Goal: Information Seeking & Learning: Learn about a topic

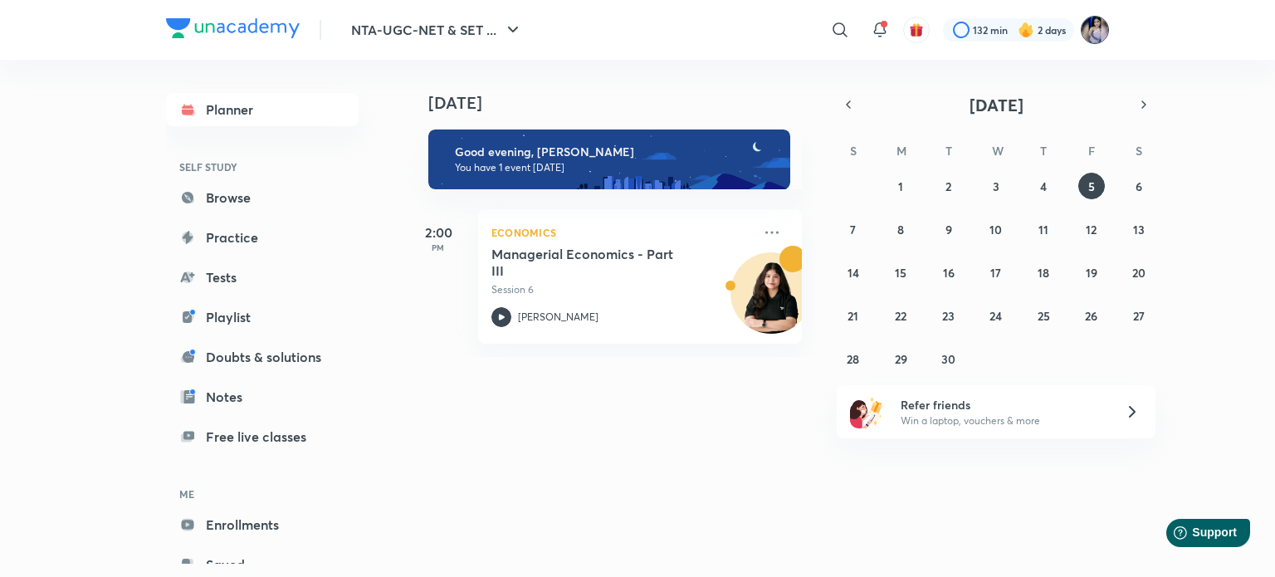
click at [1089, 32] on img at bounding box center [1095, 30] width 28 height 28
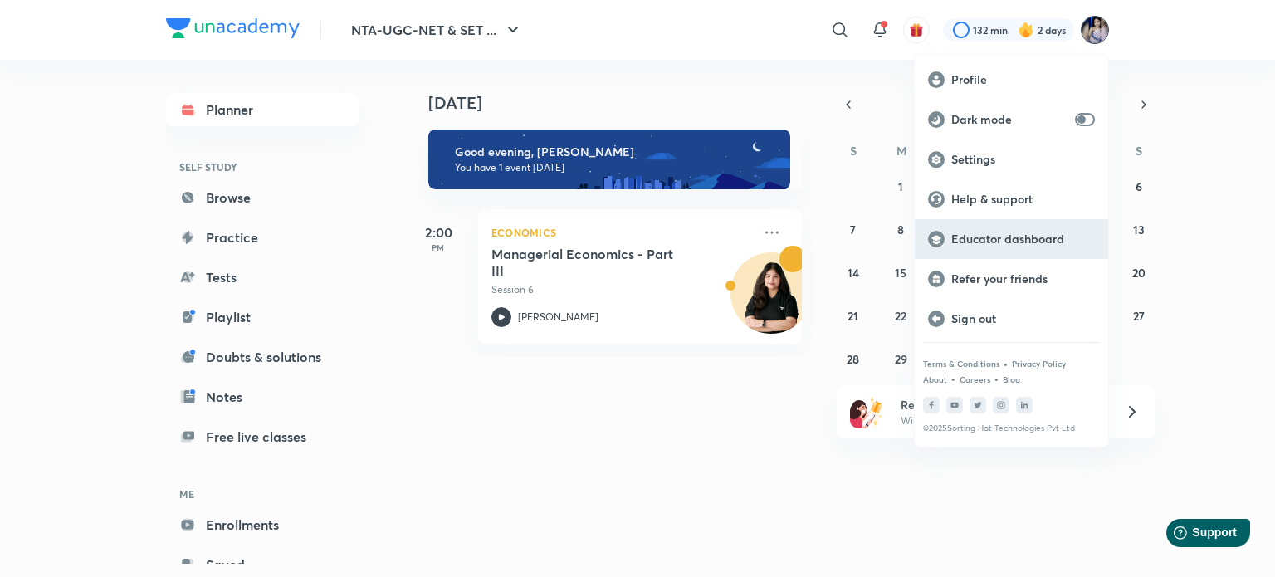
click at [977, 239] on p "Educator dashboard" at bounding box center [1023, 239] width 144 height 15
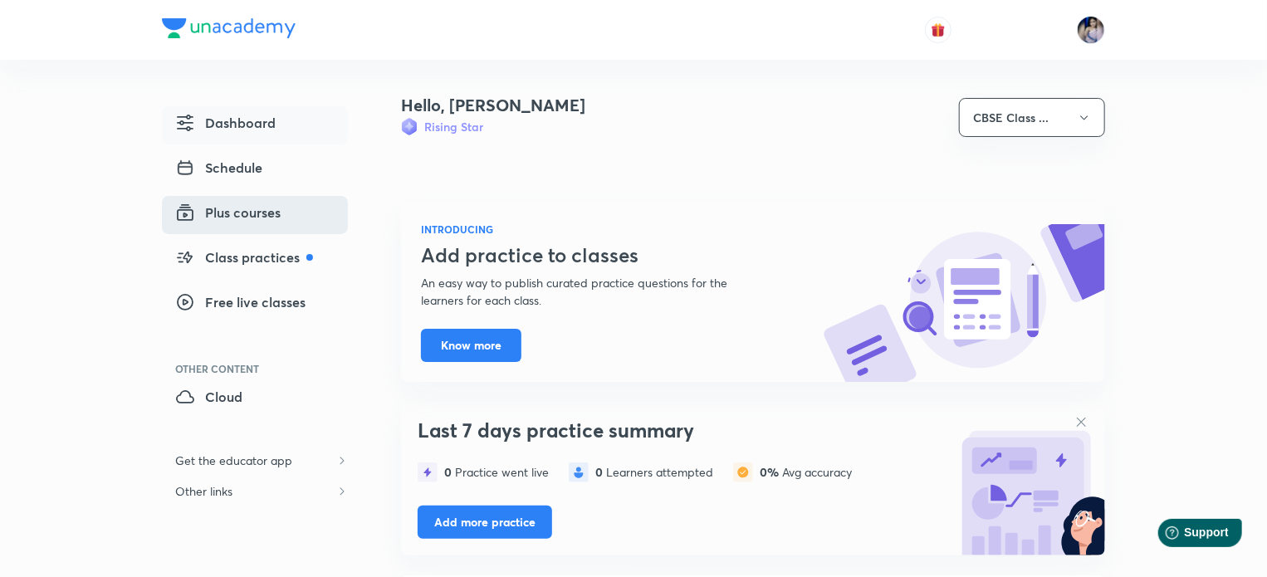
drag, startPoint x: 0, startPoint y: 0, endPoint x: 232, endPoint y: 216, distance: 317.2
click at [232, 216] on span "Plus courses" at bounding box center [227, 213] width 105 height 20
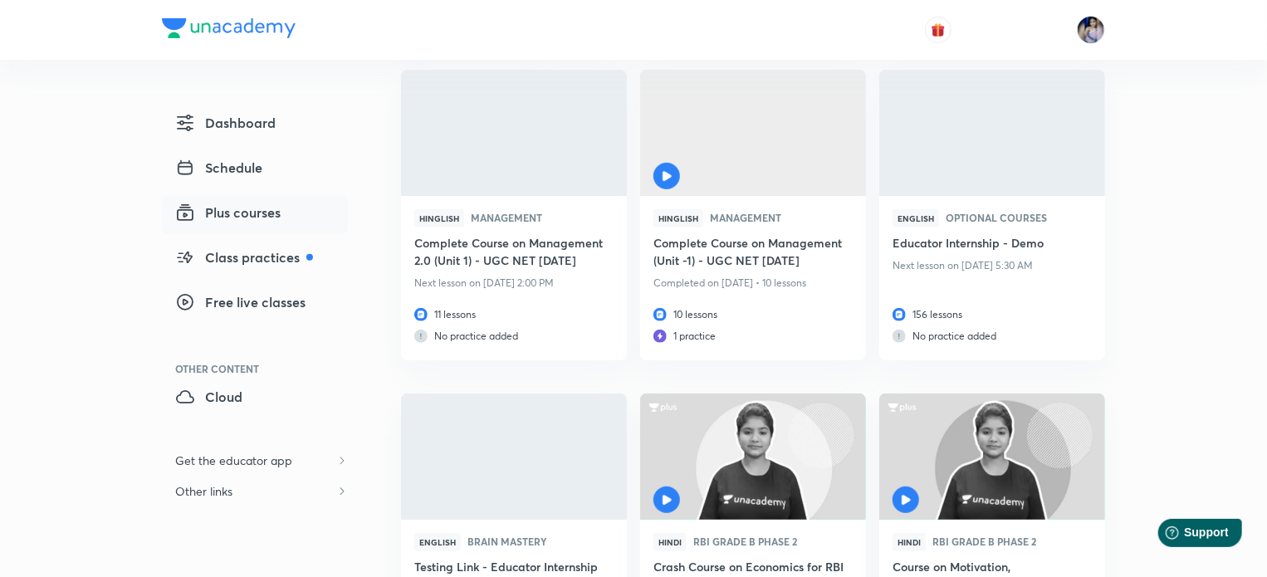
scroll to position [249, 0]
click at [515, 253] on h6 "Complete Course on Management 2.0 (Unit 1) - UGC NET [DATE]" at bounding box center [513, 252] width 199 height 38
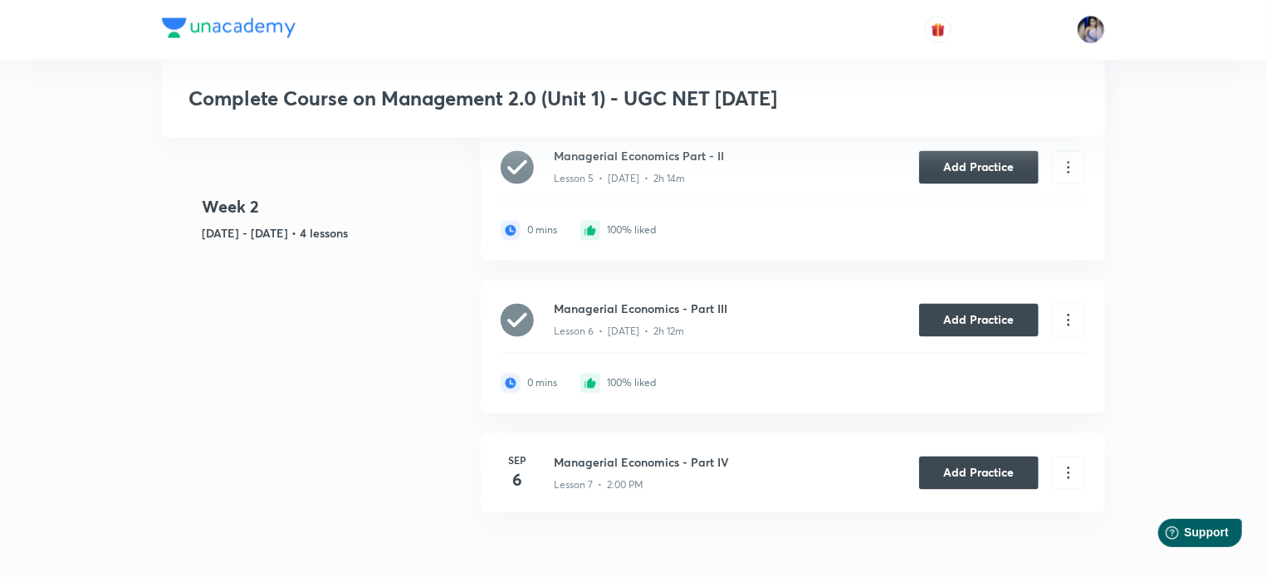
scroll to position [1566, 0]
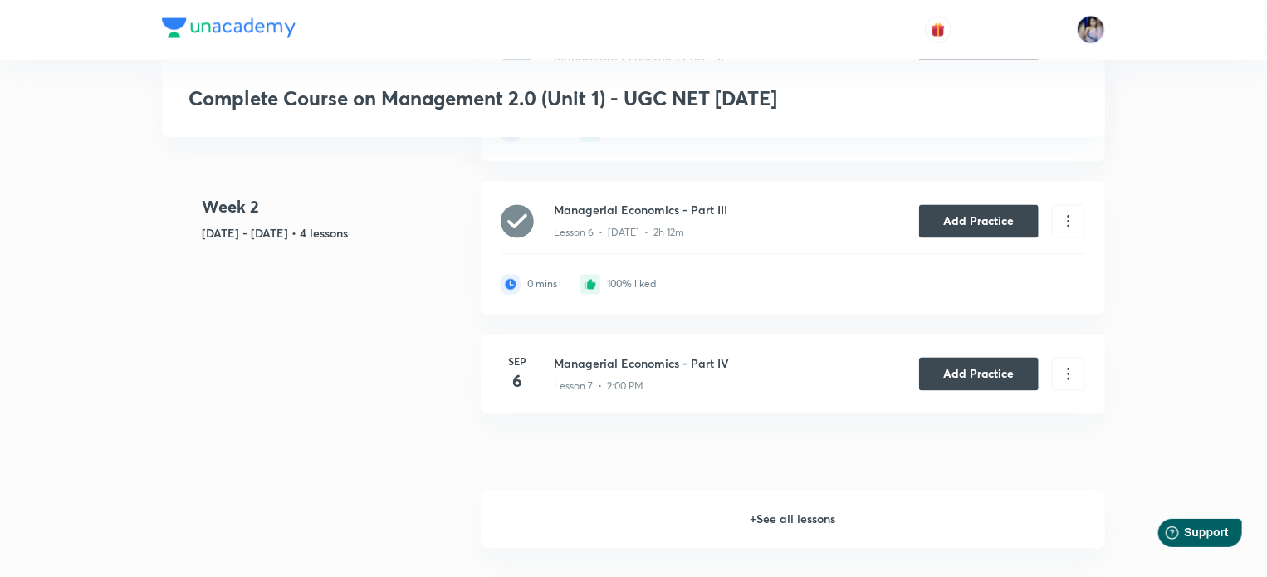
click at [799, 511] on h6 "+ See all lessons" at bounding box center [793, 520] width 624 height 58
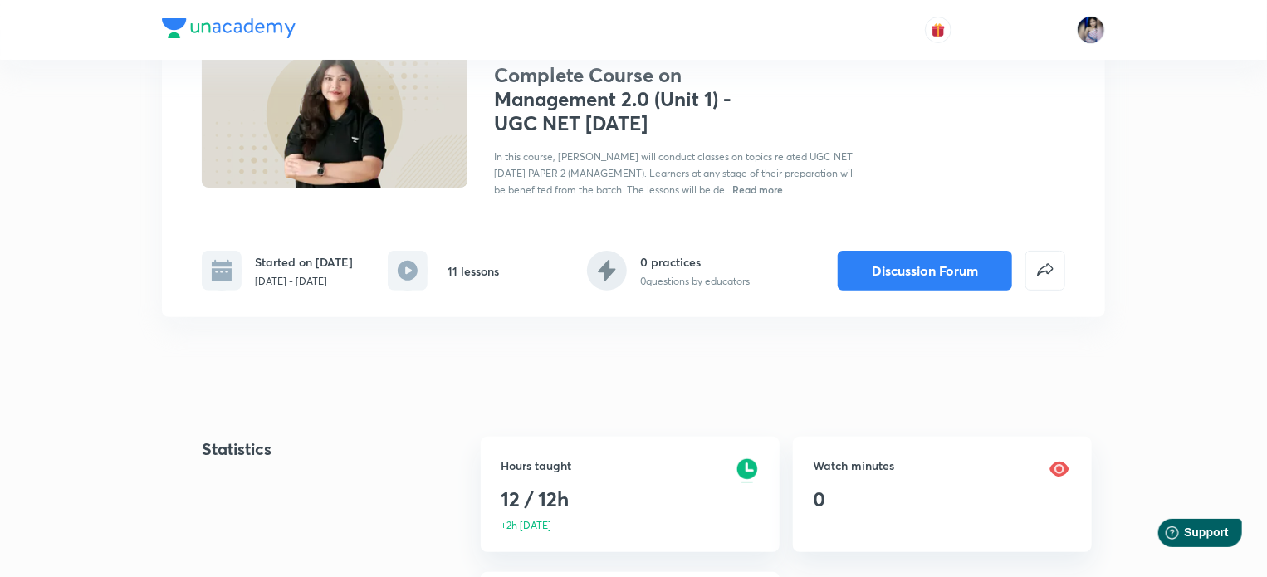
scroll to position [0, 0]
